Goal: Find specific page/section: Find specific page/section

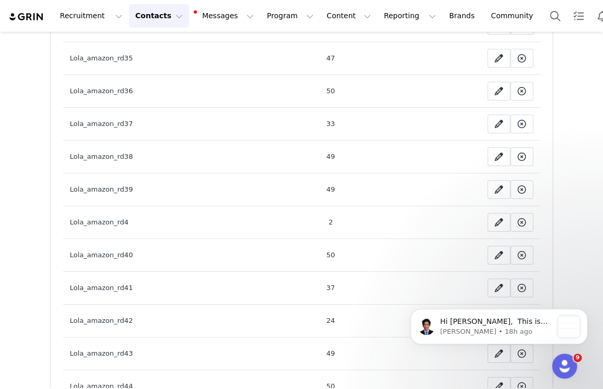
scroll to position [1146, 0]
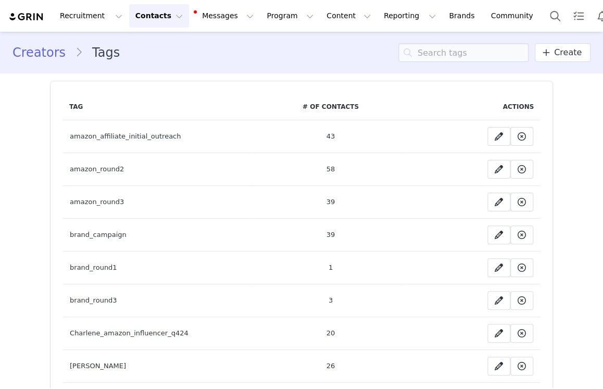
click at [157, 14] on button "Contacts Contacts" at bounding box center [159, 15] width 60 height 23
click at [154, 61] on p "Prospects" at bounding box center [149, 65] width 35 height 11
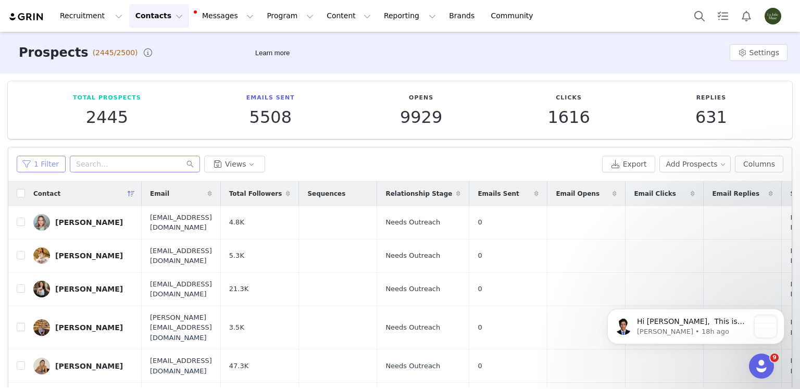
click at [44, 161] on button "1 Filter" at bounding box center [41, 164] width 49 height 17
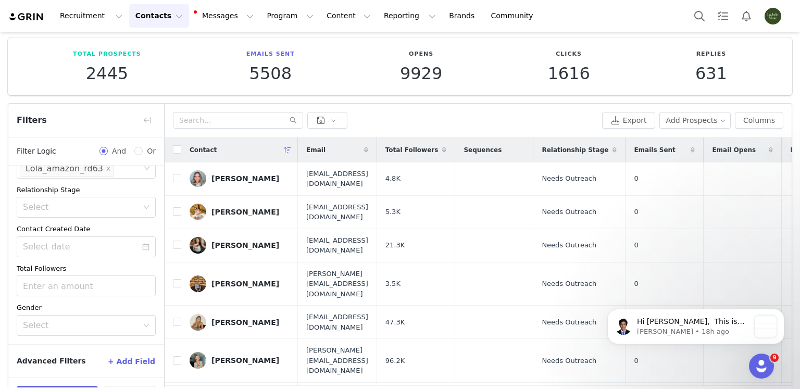
scroll to position [79, 0]
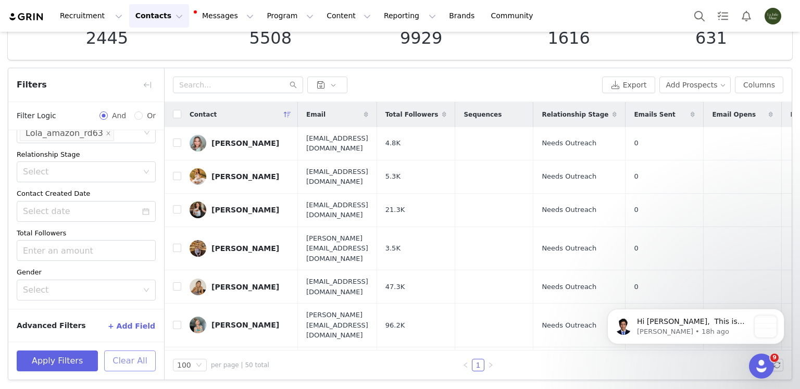
click at [131, 365] on button "Clear All" at bounding box center [130, 361] width 52 height 21
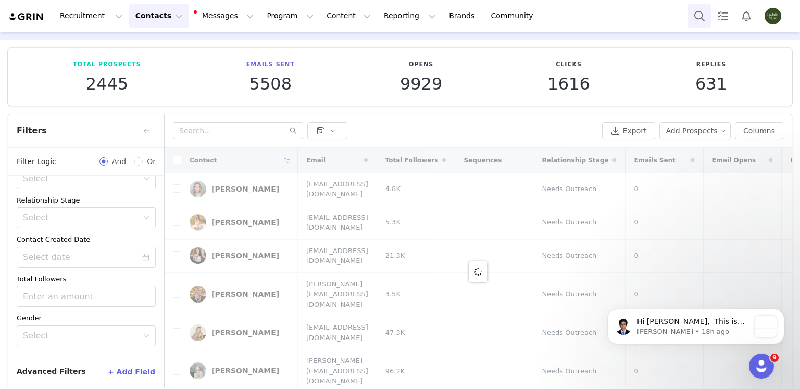
scroll to position [0, 0]
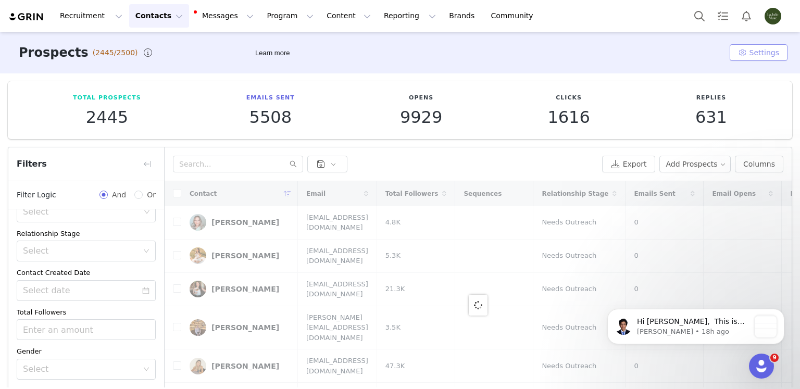
click at [603, 54] on button "Settings" at bounding box center [759, 52] width 58 height 17
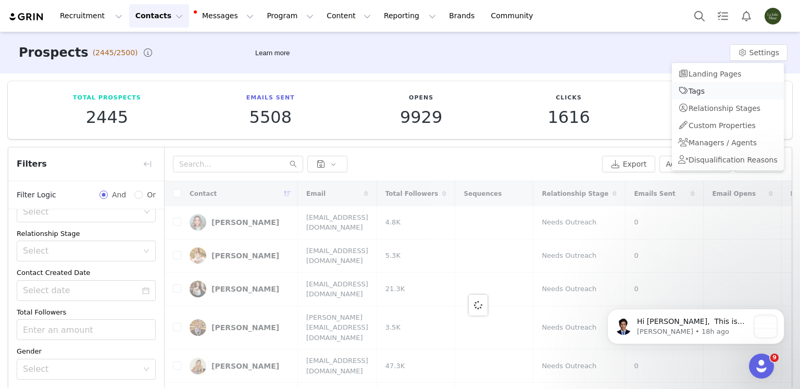
click at [603, 91] on span "Tags" at bounding box center [697, 91] width 16 height 8
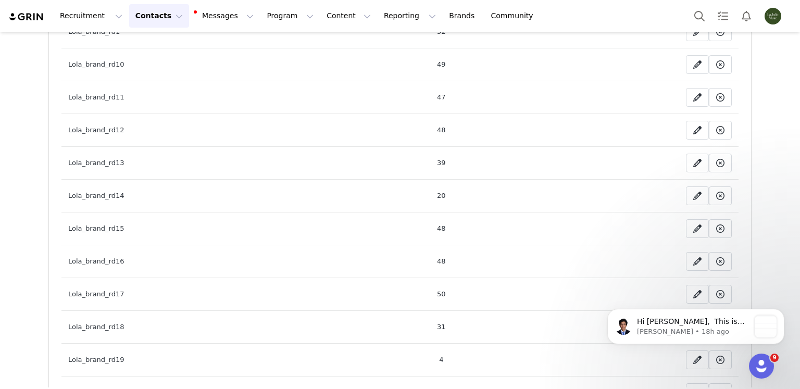
scroll to position [2553, 0]
